Goal: Obtain resource: Download file/media

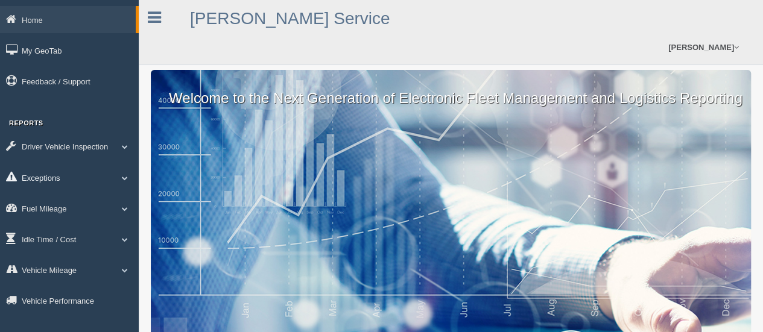
click at [63, 179] on link "Exceptions" at bounding box center [69, 177] width 139 height 27
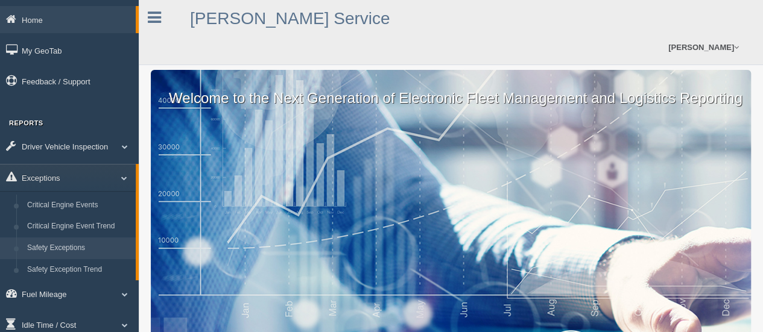
click at [62, 244] on link "Safety Exceptions" at bounding box center [79, 249] width 114 height 22
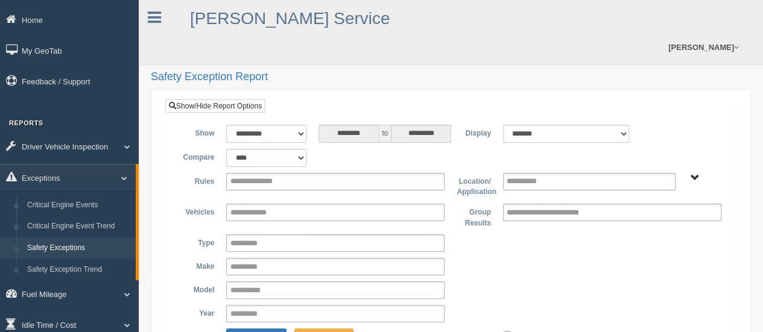
click at [270, 174] on input "**********" at bounding box center [262, 181] width 65 height 15
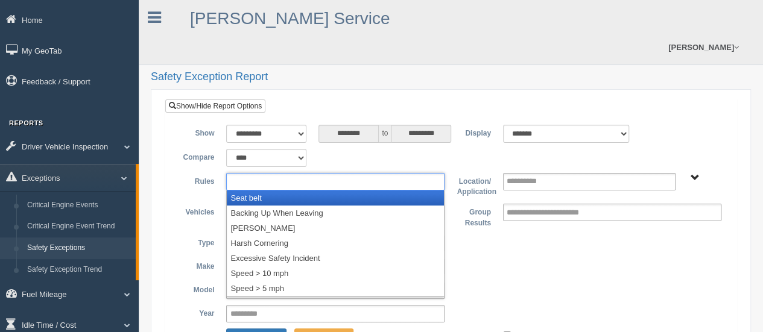
click at [276, 191] on li "Seat belt" at bounding box center [335, 198] width 217 height 15
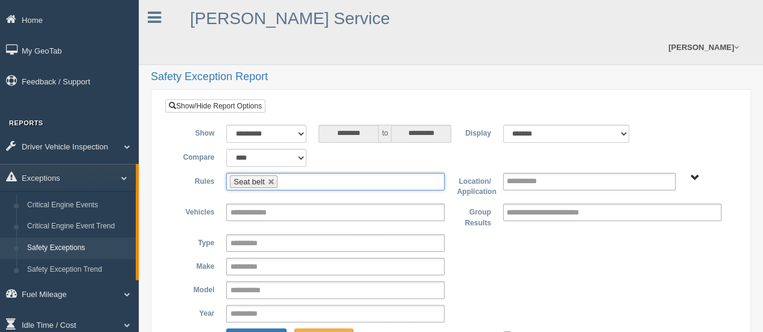
click at [290, 174] on input "text" at bounding box center [287, 181] width 15 height 15
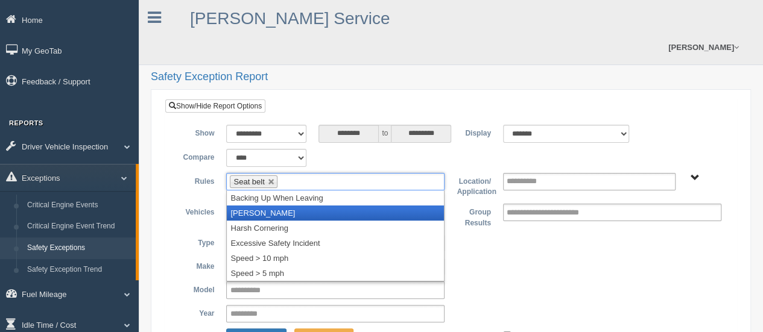
click at [280, 206] on li "Harsh Braking" at bounding box center [335, 213] width 217 height 15
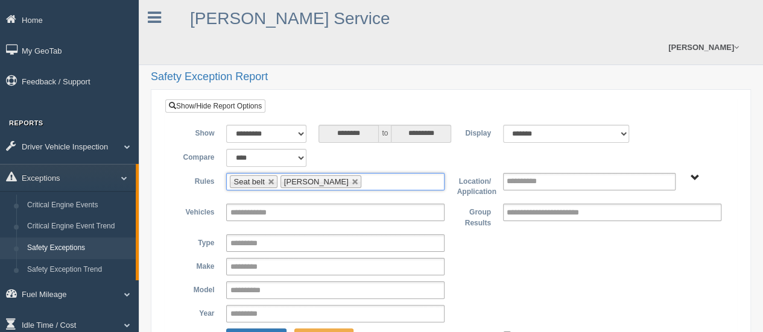
click at [364, 174] on input "text" at bounding box center [371, 181] width 15 height 15
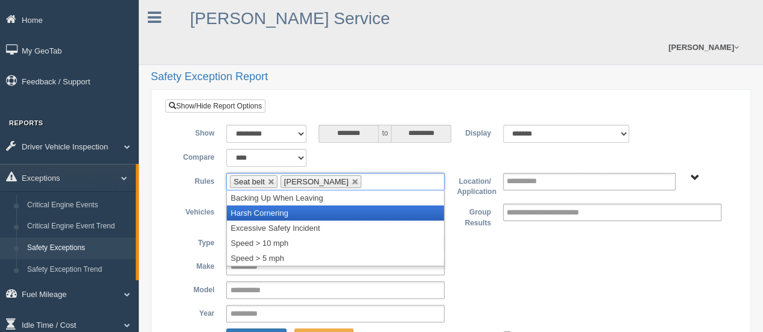
click at [344, 206] on li "Harsh Cornering" at bounding box center [335, 213] width 217 height 15
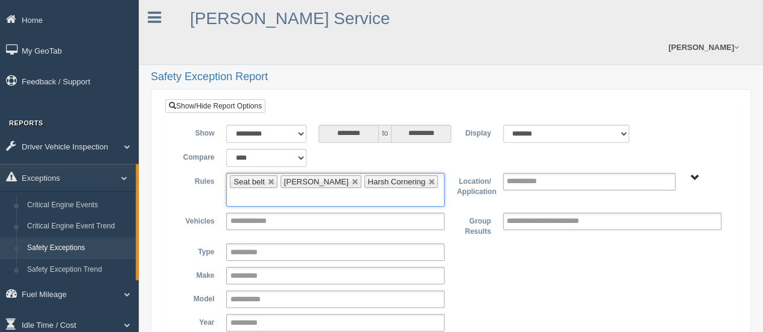
click at [245, 191] on input "text" at bounding box center [237, 198] width 15 height 15
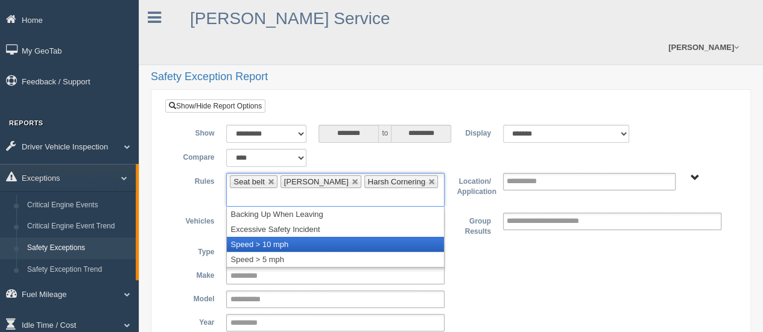
click at [382, 237] on li "Speed > 10 mph" at bounding box center [335, 244] width 217 height 15
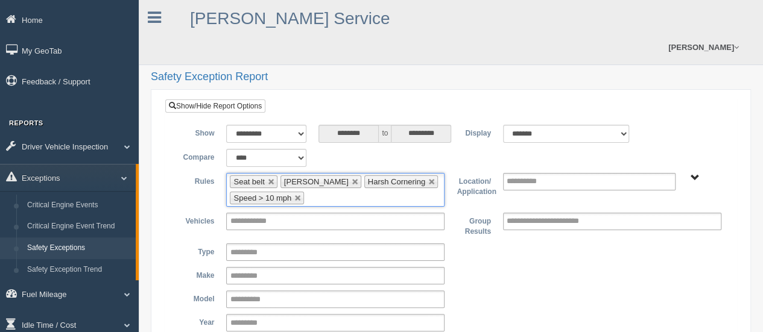
click at [560, 173] on ul "**********" at bounding box center [589, 181] width 173 height 17
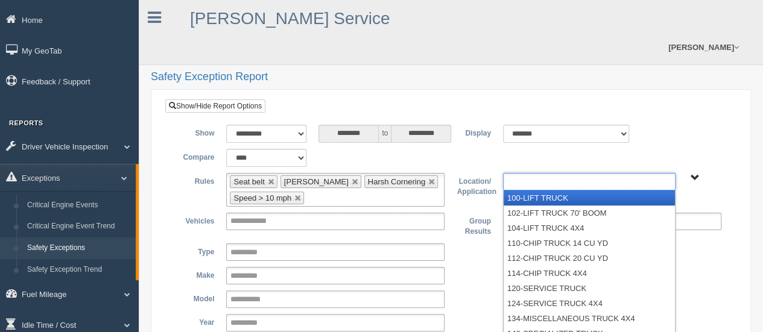
click at [697, 174] on span "B. Vehicle Class C. Emergency Response Matt Pregon (Safety WTS-70-00) WCH-10-00…" at bounding box center [695, 178] width 9 height 9
type input "**********"
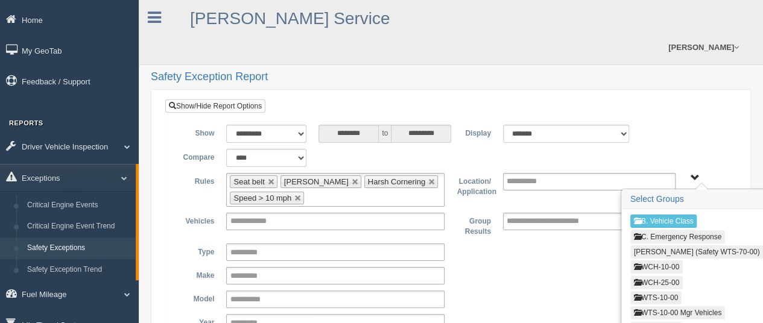
click at [666, 261] on button "WCH-10-00" at bounding box center [656, 267] width 52 height 13
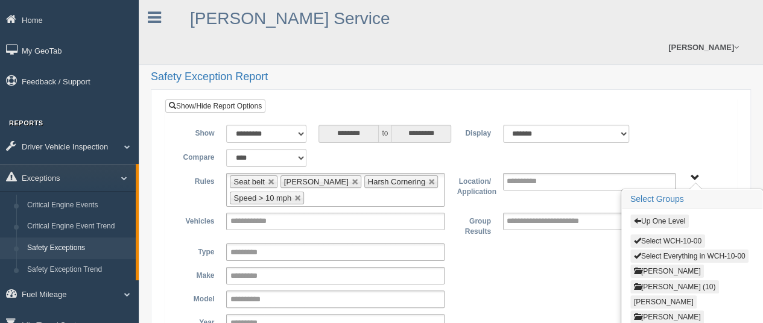
click at [665, 235] on button "Select WCH-10-00" at bounding box center [667, 241] width 75 height 13
click at [664, 215] on button "Up One Level" at bounding box center [659, 221] width 59 height 13
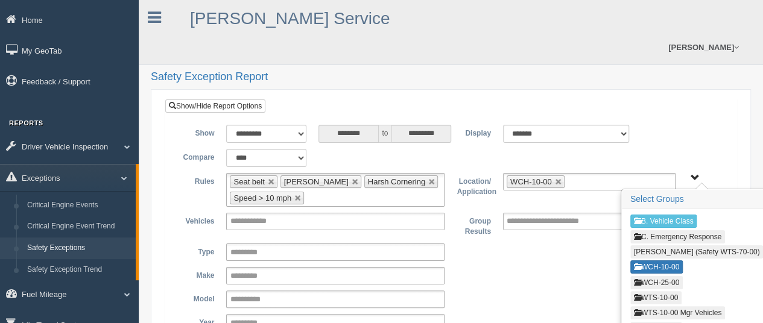
click at [672, 276] on button "WCH-25-00" at bounding box center [656, 282] width 52 height 13
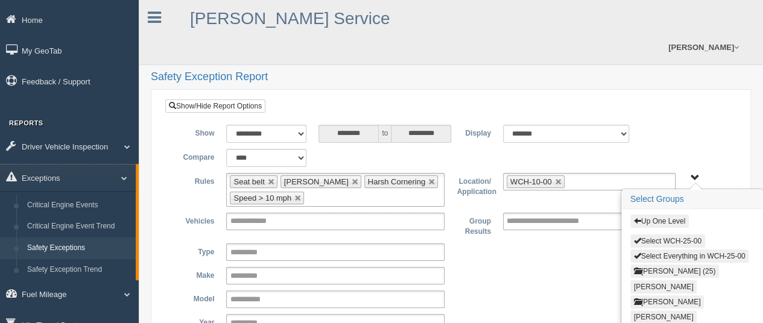
click at [675, 235] on button "Select WCH-25-00" at bounding box center [667, 241] width 75 height 13
click at [670, 215] on button "Up One Level" at bounding box center [659, 221] width 59 height 13
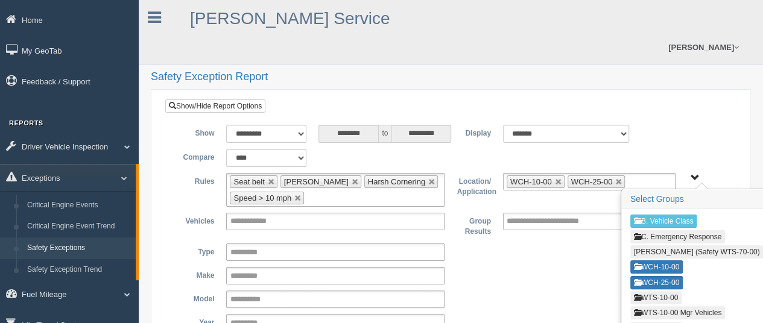
click at [665, 291] on button "WTS-10-00" at bounding box center [655, 297] width 51 height 13
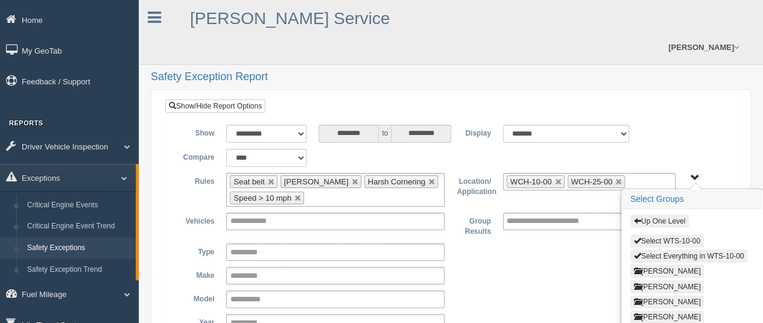
click at [666, 235] on button "Select WTS-10-00" at bounding box center [667, 241] width 74 height 13
click at [665, 215] on button "Up One Level" at bounding box center [659, 221] width 59 height 13
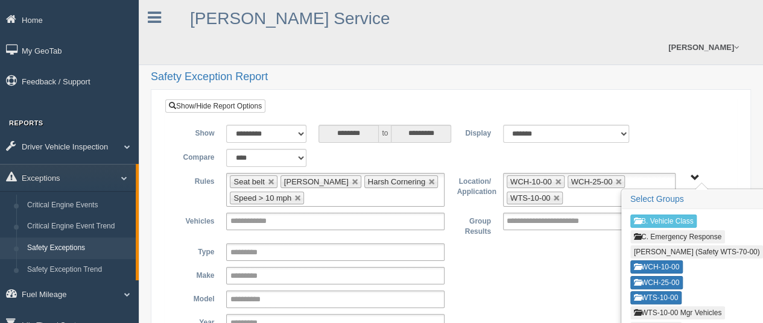
click at [662, 306] on button "WTS-10-00 Mgr Vehicles" at bounding box center [677, 312] width 95 height 13
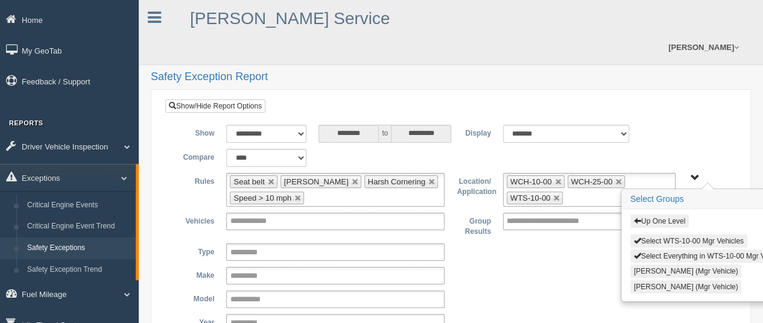
click at [665, 215] on button "Up One Level" at bounding box center [659, 221] width 59 height 13
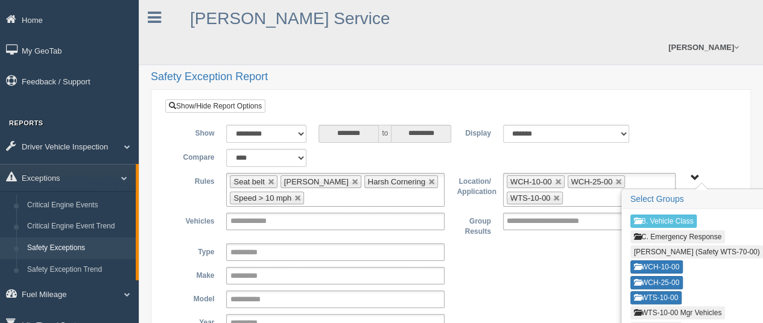
click at [653, 306] on button "WTS-10-00 Mgr Vehicles" at bounding box center [677, 312] width 95 height 13
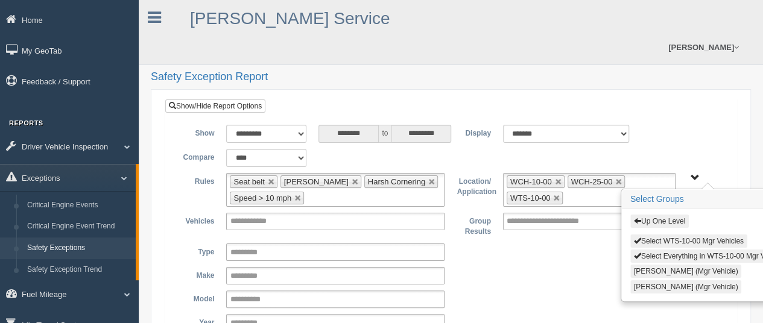
click at [667, 235] on button "Select WTS-10-00 Mgr Vehicles" at bounding box center [688, 241] width 117 height 13
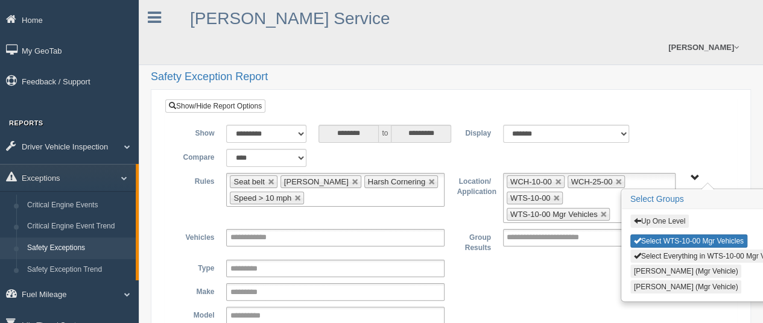
click at [667, 215] on button "Up One Level" at bounding box center [659, 221] width 59 height 13
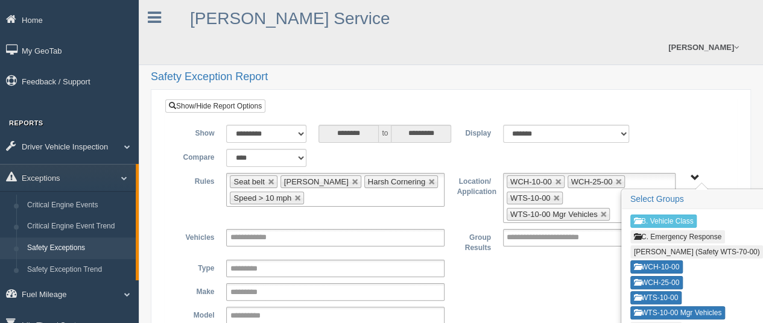
click at [662, 322] on button "WTS-15-00" at bounding box center [655, 328] width 51 height 13
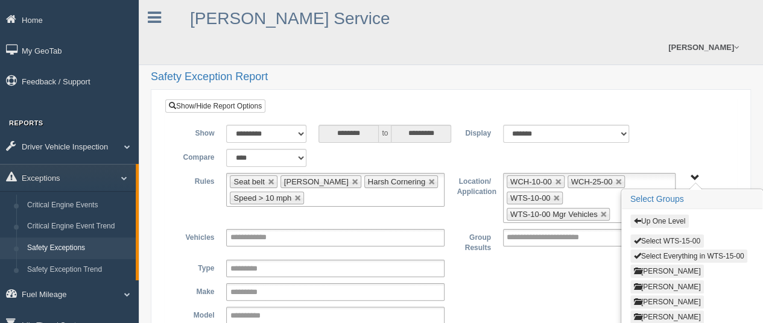
click at [676, 235] on button "Select WTS-15-00" at bounding box center [667, 241] width 74 height 13
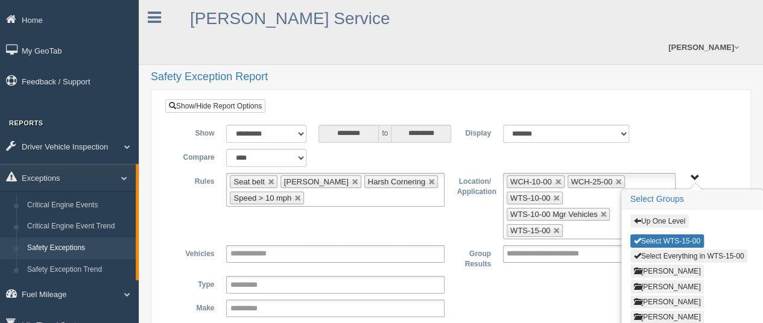
click at [676, 215] on button "Up One Level" at bounding box center [659, 221] width 59 height 13
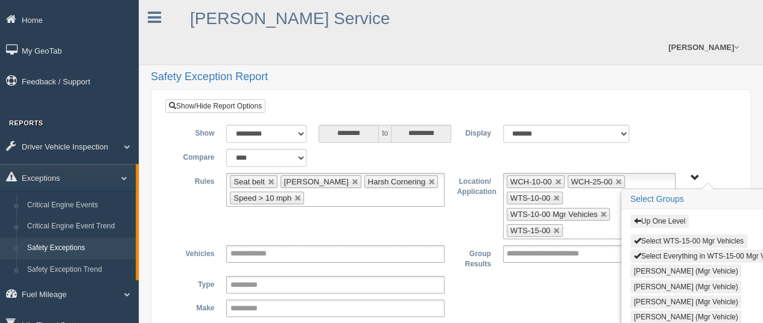
click at [670, 235] on button "Select WTS-15-00 Mgr Vehicles" at bounding box center [688, 241] width 117 height 13
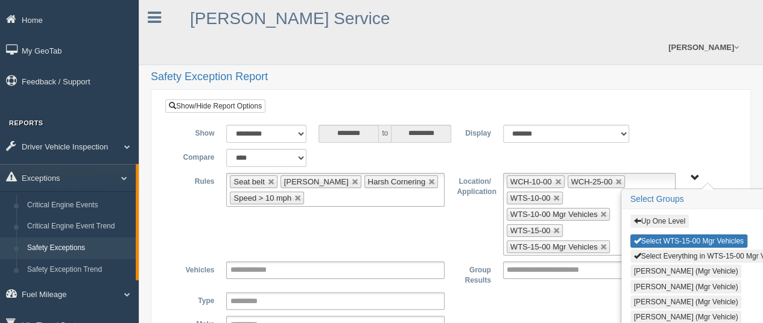
click at [668, 215] on button "Up One Level" at bounding box center [659, 221] width 59 height 13
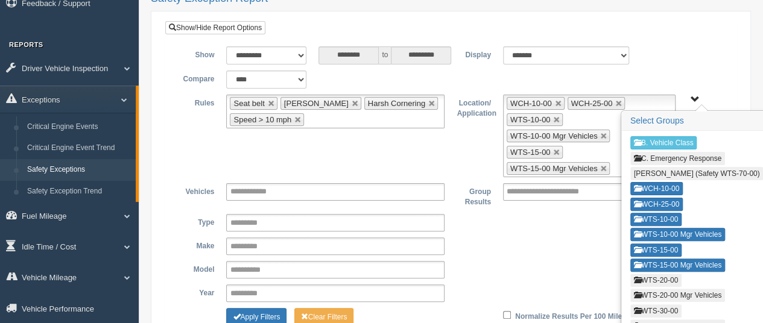
scroll to position [155, 0]
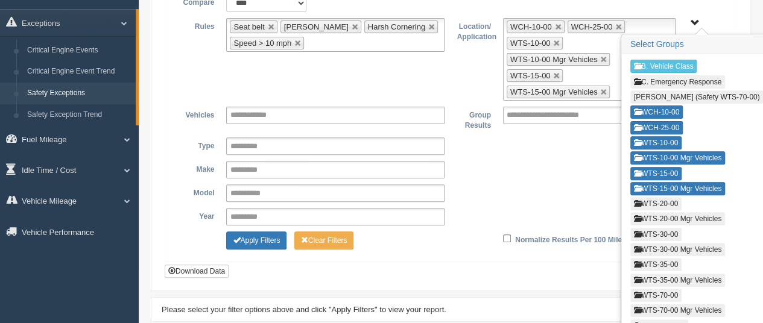
click at [651, 197] on button "WTS-20-00" at bounding box center [655, 203] width 51 height 13
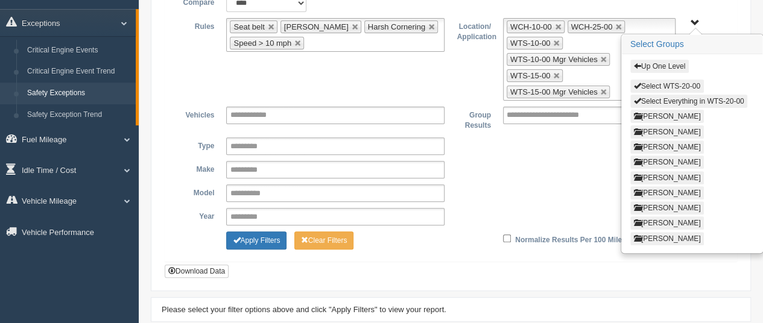
click at [653, 80] on button "Select WTS-20-00" at bounding box center [667, 86] width 74 height 13
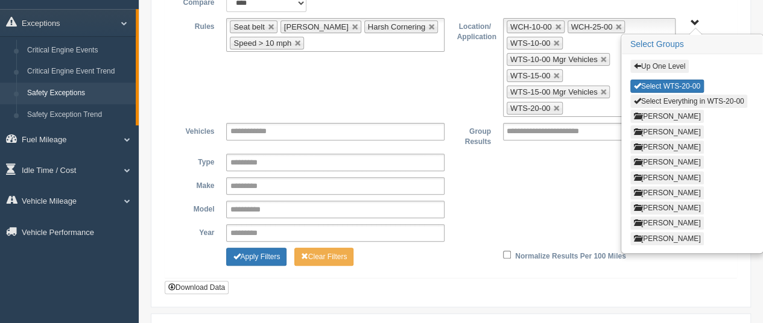
click at [653, 60] on button "Up One Level" at bounding box center [659, 66] width 59 height 13
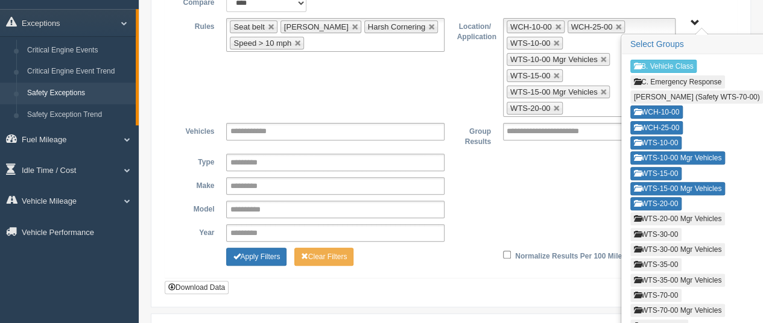
click at [664, 212] on button "WTS-20-00 Mgr Vehicles" at bounding box center [677, 218] width 95 height 13
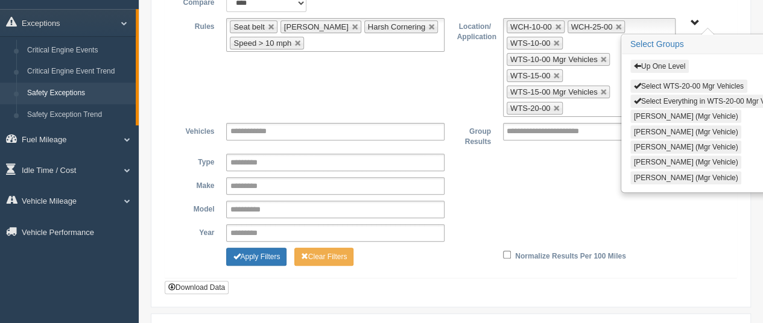
click at [664, 248] on div "Normalize Results Per 100 Miles" at bounding box center [589, 255] width 185 height 14
click at [675, 80] on button "Select WTS-20-00 Mgr Vehicles" at bounding box center [688, 86] width 117 height 13
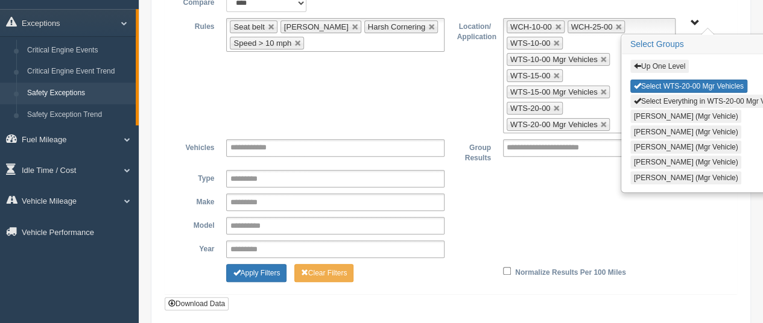
click at [669, 60] on button "Up One Level" at bounding box center [659, 66] width 59 height 13
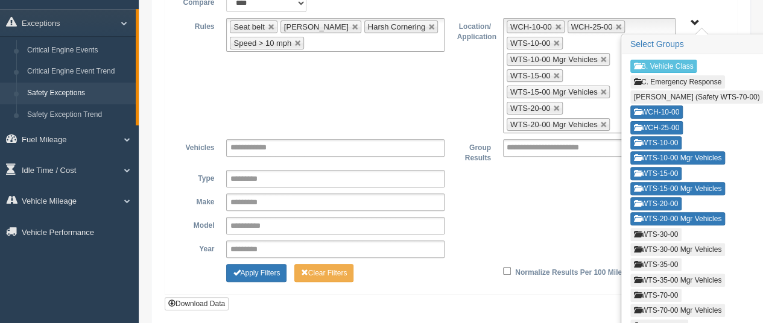
click at [665, 228] on button "WTS-30-00" at bounding box center [655, 234] width 51 height 13
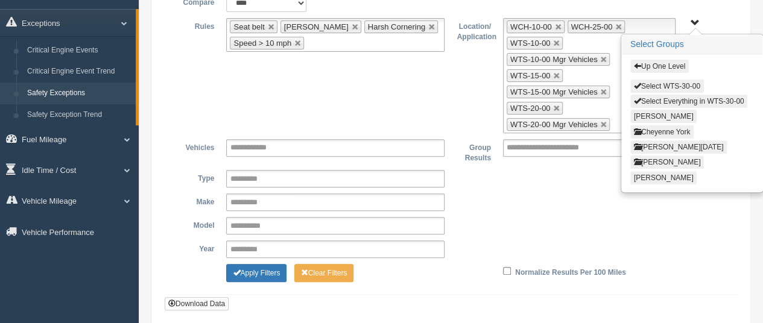
click at [683, 80] on button "Select WTS-30-00" at bounding box center [667, 86] width 74 height 13
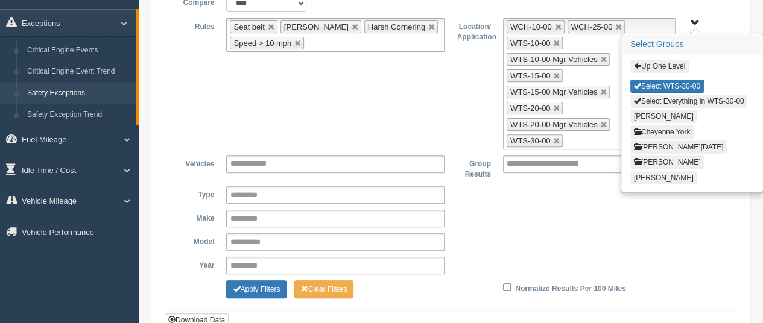
click at [674, 60] on button "Up One Level" at bounding box center [659, 66] width 59 height 13
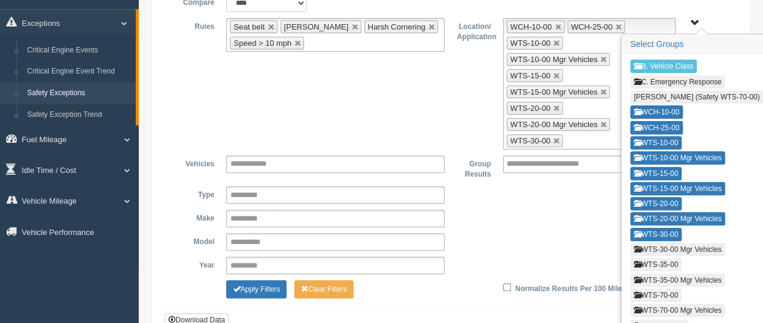
click at [655, 243] on button "WTS-30-00 Mgr Vehicles" at bounding box center [677, 249] width 95 height 13
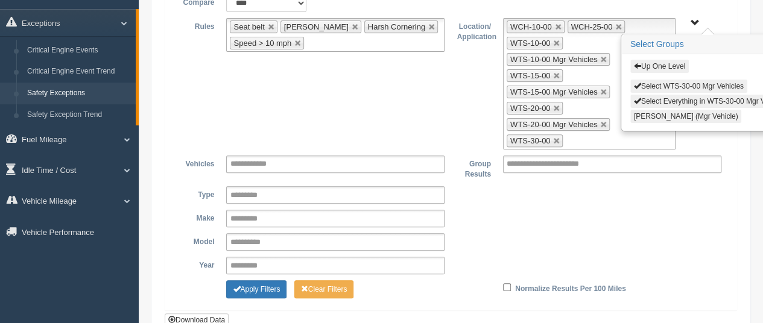
click at [668, 80] on button "Select WTS-30-00 Mgr Vehicles" at bounding box center [688, 86] width 117 height 13
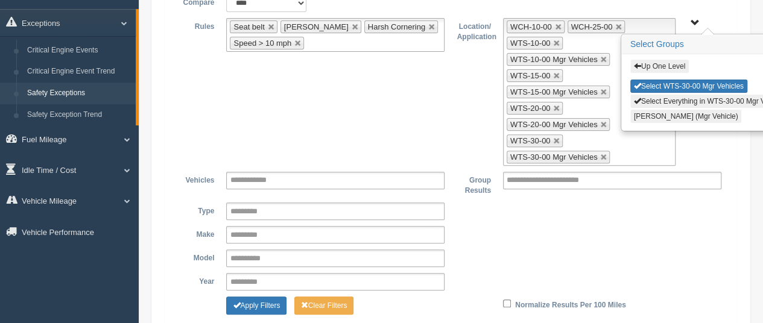
click at [665, 60] on button "Up One Level" at bounding box center [659, 66] width 59 height 13
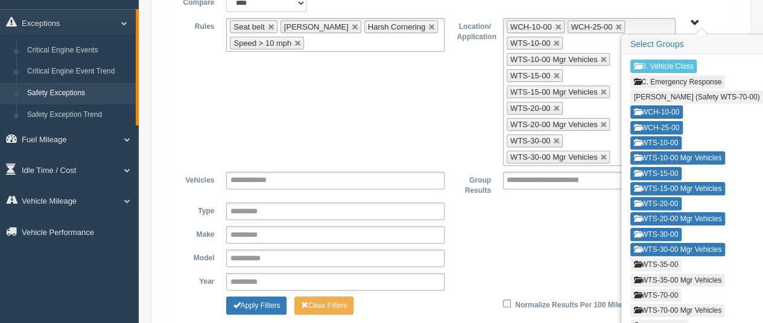
click at [670, 258] on button "WTS-35-00" at bounding box center [655, 264] width 51 height 13
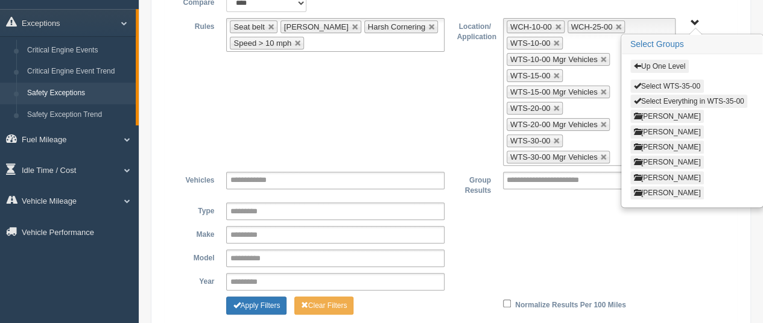
click at [677, 80] on button "Select WTS-35-00" at bounding box center [667, 86] width 74 height 13
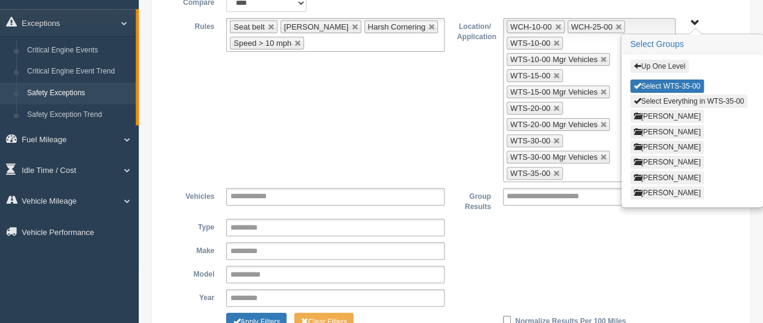
click at [673, 60] on button "Up One Level" at bounding box center [659, 66] width 59 height 13
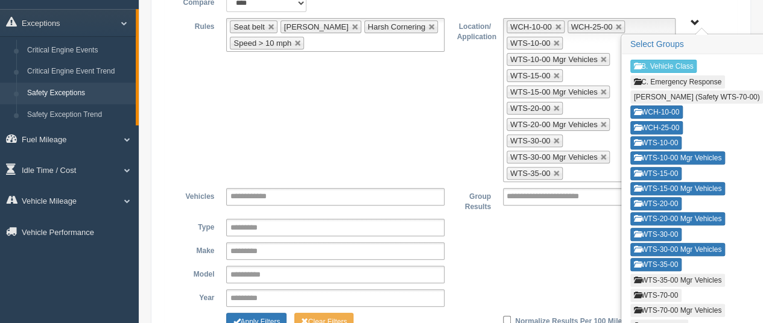
click at [655, 274] on button "WTS-35-00 Mgr Vehicles" at bounding box center [677, 280] width 95 height 13
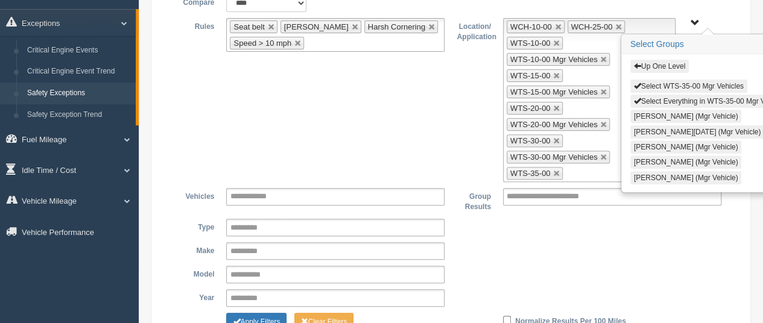
click at [680, 80] on button "Select WTS-35-00 Mgr Vehicles" at bounding box center [688, 86] width 117 height 13
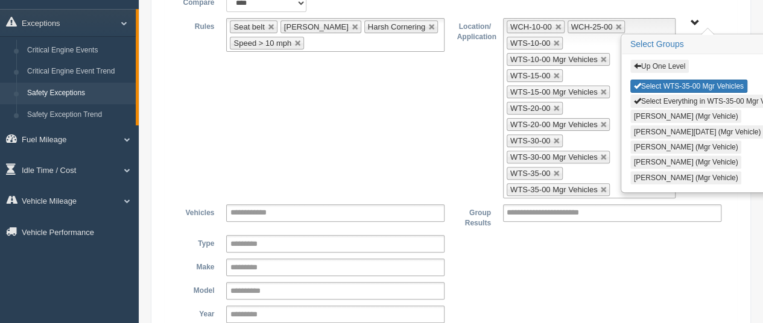
click at [678, 60] on button "Up One Level" at bounding box center [659, 66] width 59 height 13
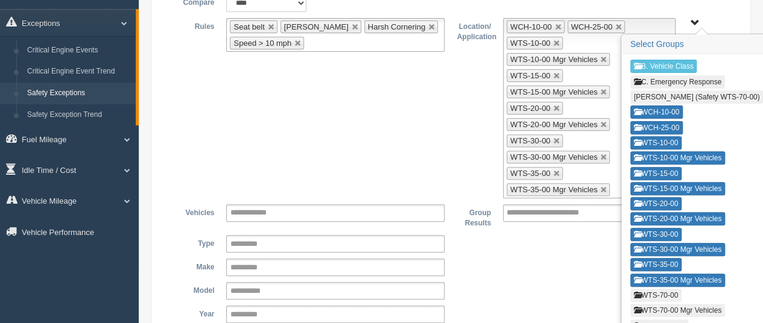
click at [653, 289] on button "WTS-70-00" at bounding box center [655, 295] width 51 height 13
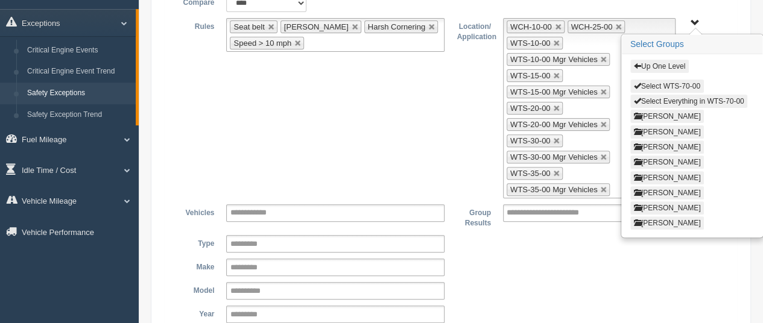
click at [671, 80] on button "Select WTS-70-00" at bounding box center [667, 86] width 74 height 13
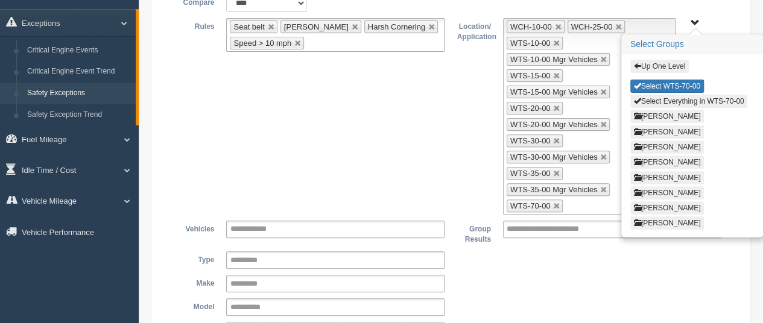
click at [671, 60] on button "Up One Level" at bounding box center [659, 66] width 59 height 13
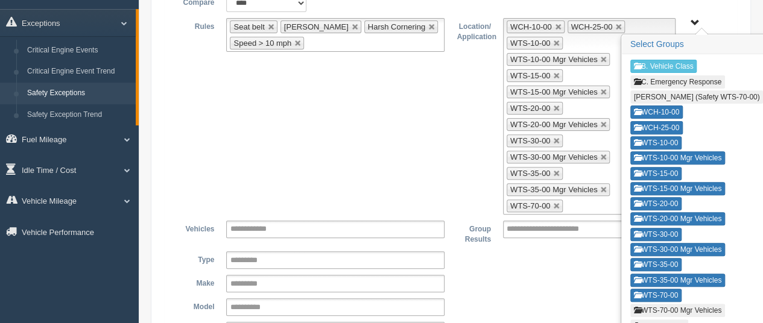
click at [653, 304] on button "WTS-70-00 Mgr Vehicles" at bounding box center [677, 310] width 95 height 13
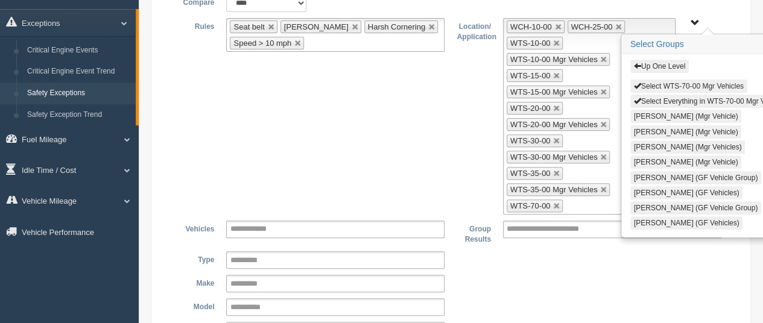
click at [674, 80] on button "Select WTS-70-00 Mgr Vehicles" at bounding box center [688, 86] width 117 height 13
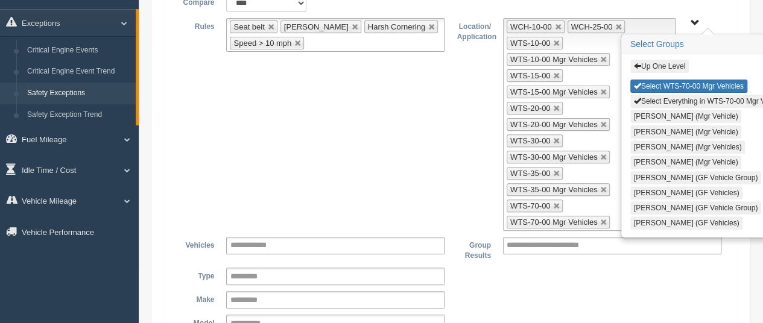
click at [673, 60] on button "Up One Level" at bounding box center [659, 66] width 59 height 13
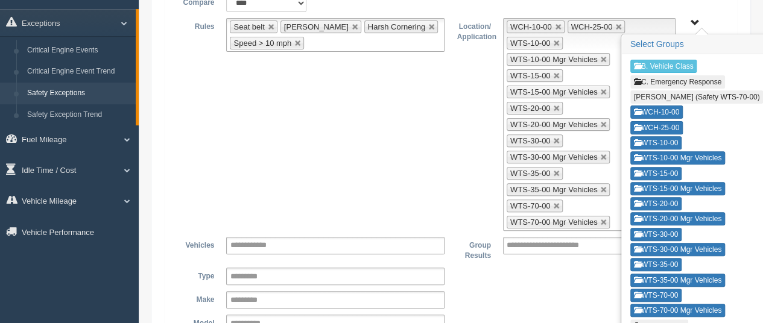
click at [655, 320] on button "WTSW-37-00" at bounding box center [659, 326] width 58 height 13
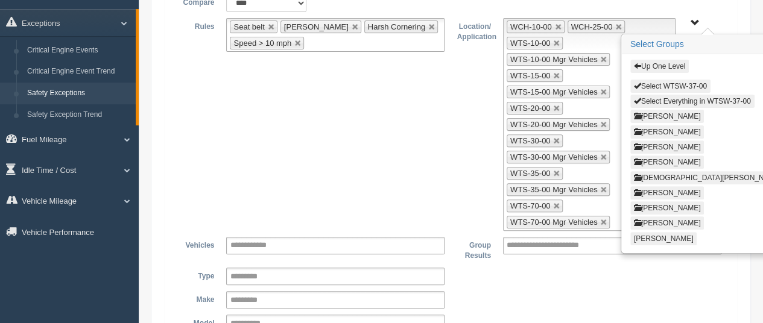
click at [677, 80] on button "Select WTSW-37-00" at bounding box center [670, 86] width 80 height 13
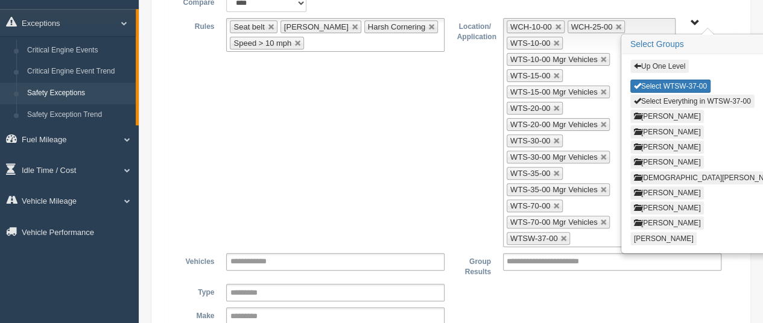
click at [674, 60] on button "Up One Level" at bounding box center [659, 66] width 59 height 13
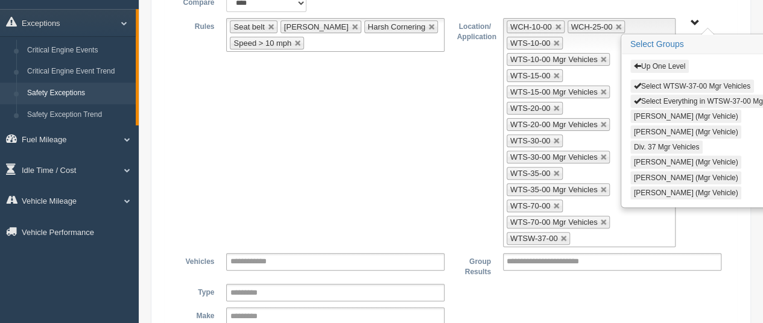
click at [678, 80] on button "Select WTSW-37-00 Mgr Vehicles" at bounding box center [692, 86] width 124 height 13
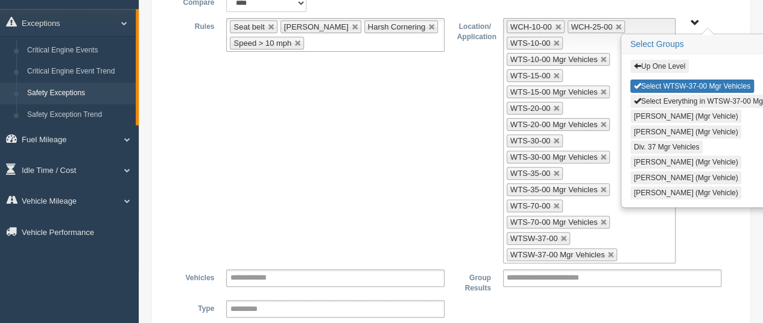
click at [680, 60] on button "Up One Level" at bounding box center [659, 66] width 59 height 13
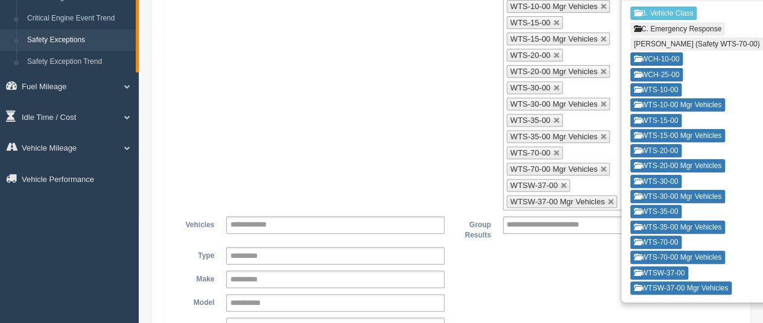
scroll to position [217, 0]
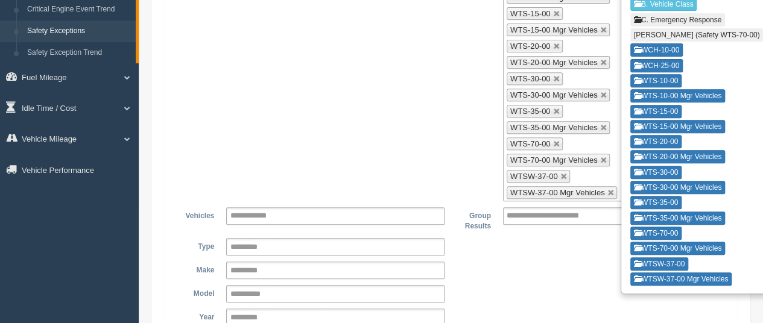
click at [584, 262] on div "**********" at bounding box center [450, 270] width 553 height 17
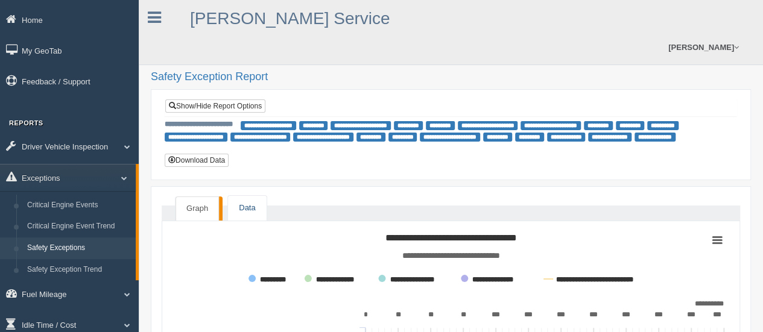
click at [249, 196] on link "Data" at bounding box center [247, 208] width 38 height 25
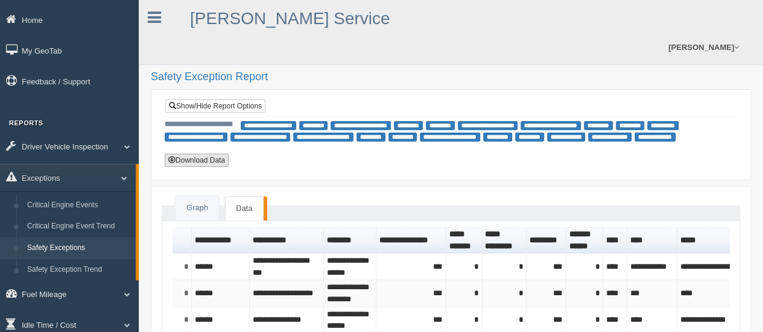
click at [195, 154] on button "Download Data" at bounding box center [197, 160] width 64 height 13
